Goal: Information Seeking & Learning: Find specific fact

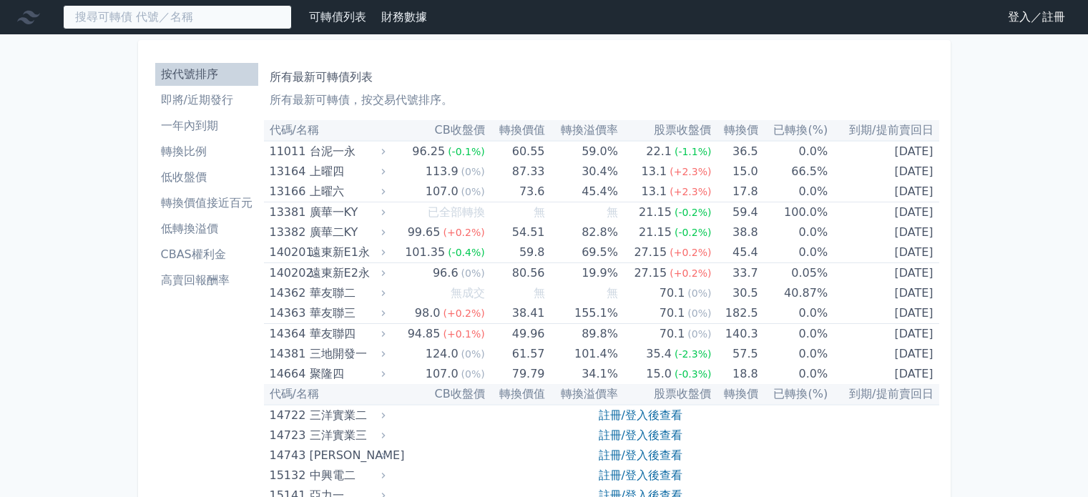
drag, startPoint x: 0, startPoint y: 0, endPoint x: 168, endPoint y: 14, distance: 168.7
click at [167, 14] on input at bounding box center [177, 17] width 229 height 24
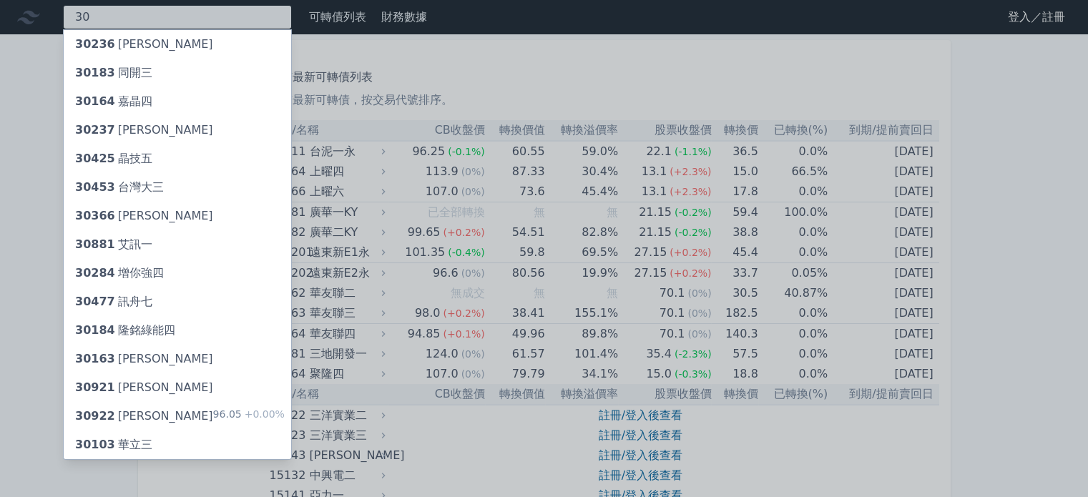
type input "3"
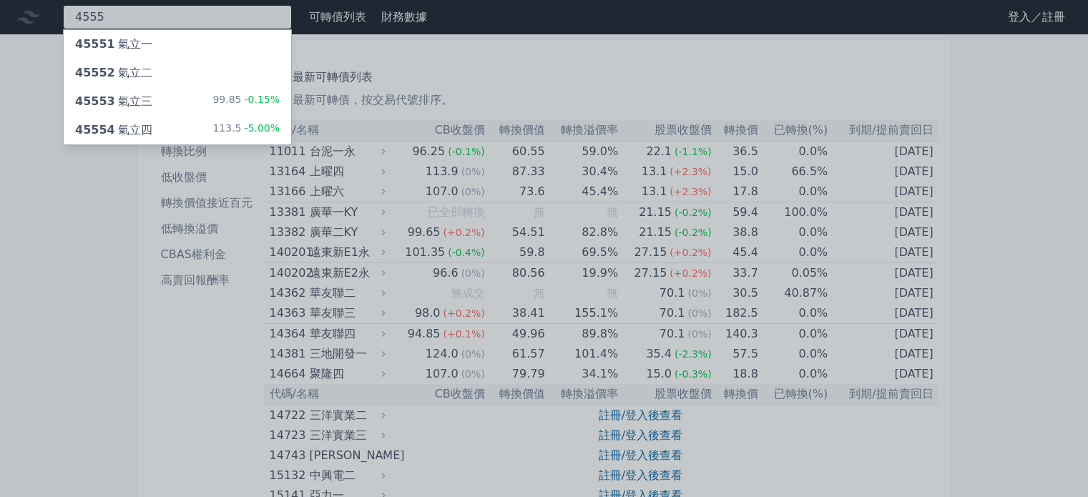
type input "4555"
click at [214, 127] on div "45554 氣立四 113.5 -5.00%" at bounding box center [177, 130] width 227 height 29
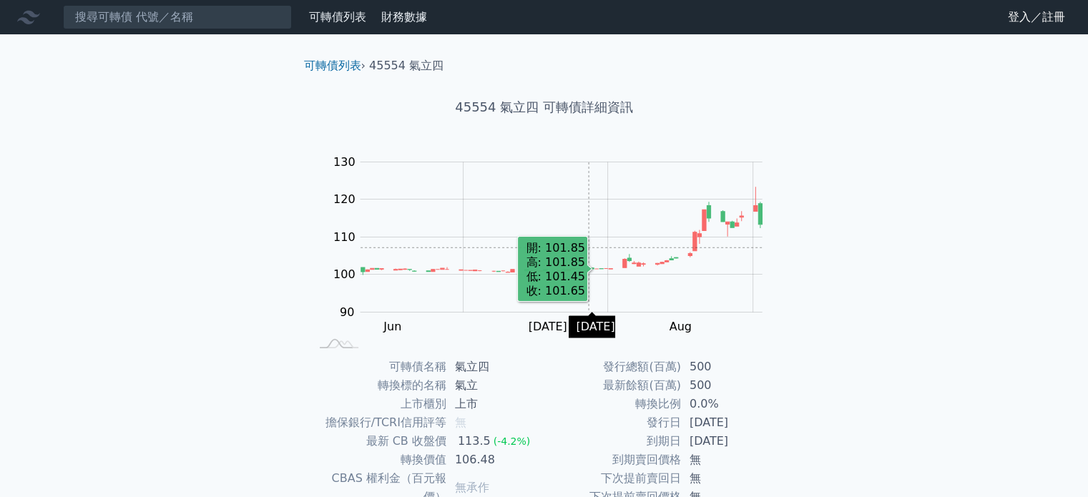
scroll to position [165, 0]
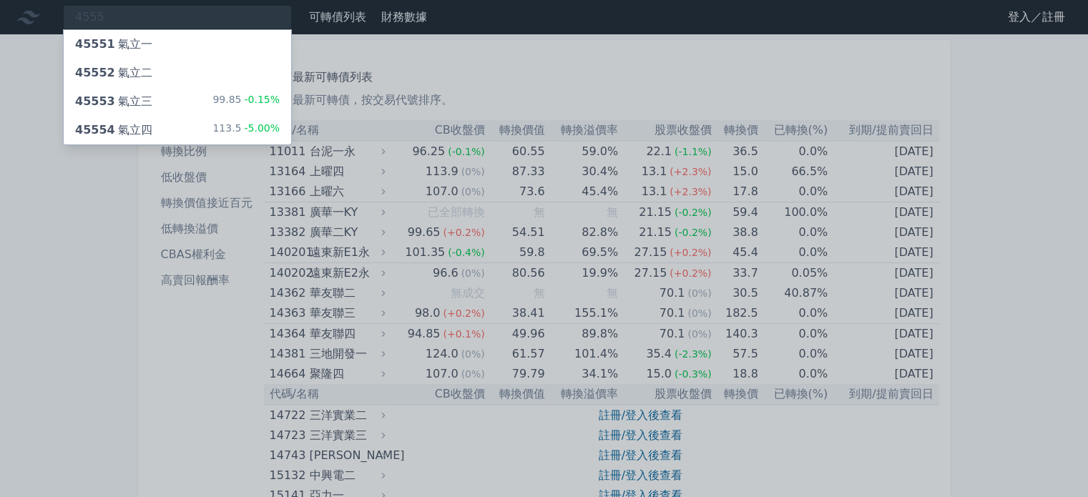
click at [210, 89] on div "45553 氣立三 99.85 -0.15%" at bounding box center [177, 101] width 227 height 29
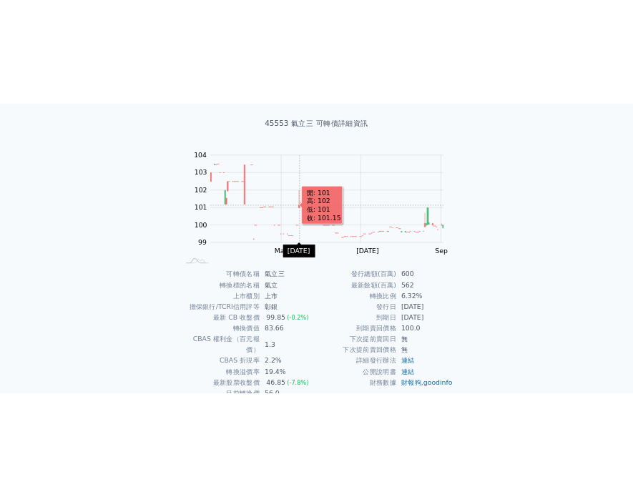
scroll to position [143, 0]
